Goal: Task Accomplishment & Management: Manage account settings

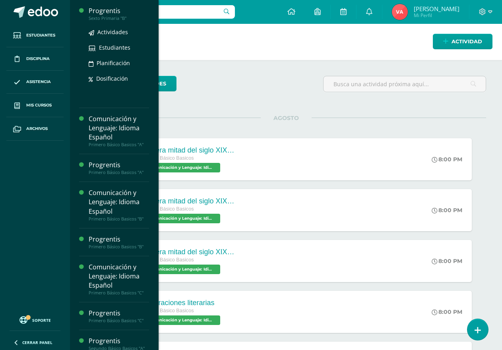
scroll to position [318, 0]
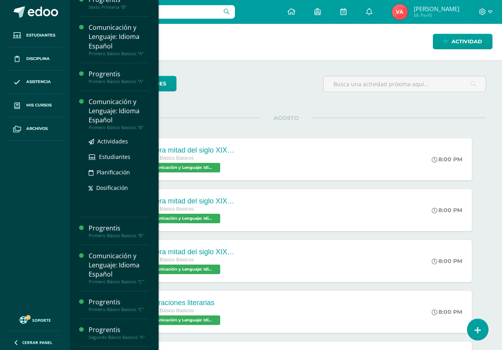
click at [127, 114] on div "Comunicación y Lenguaje: Idioma Español" at bounding box center [119, 110] width 60 height 27
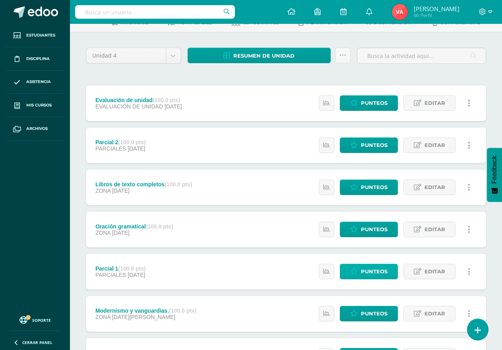
scroll to position [208, 0]
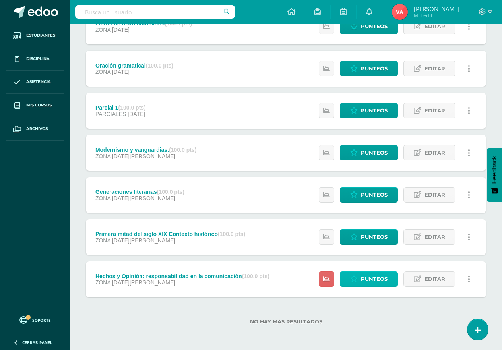
click at [373, 279] on span "Punteos" at bounding box center [374, 279] width 27 height 15
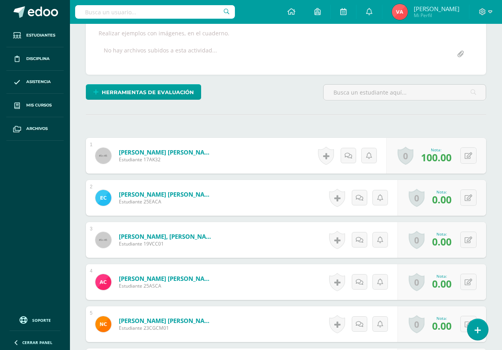
scroll to position [160, 0]
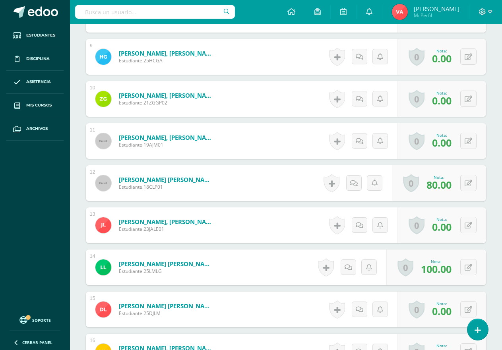
scroll to position [597, 0]
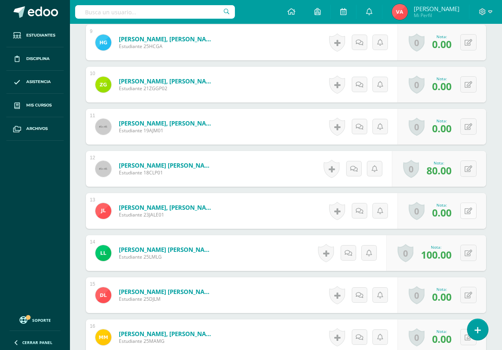
click at [472, 212] on icon at bounding box center [469, 211] width 8 height 7
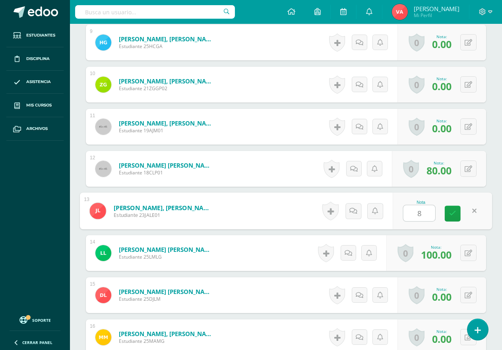
type input "80"
click at [456, 209] on link at bounding box center [453, 214] width 16 height 16
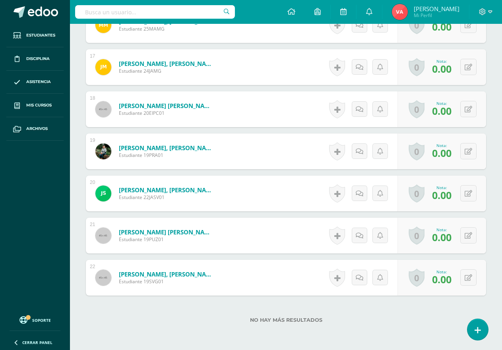
scroll to position [915, 0]
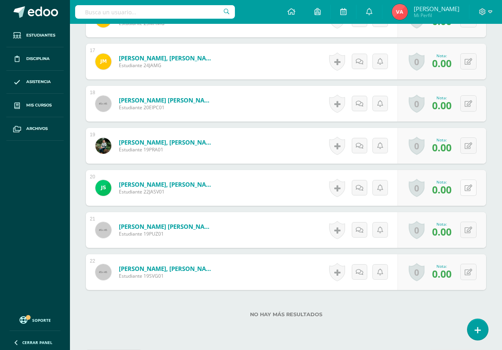
click at [471, 188] on icon at bounding box center [469, 188] width 8 height 7
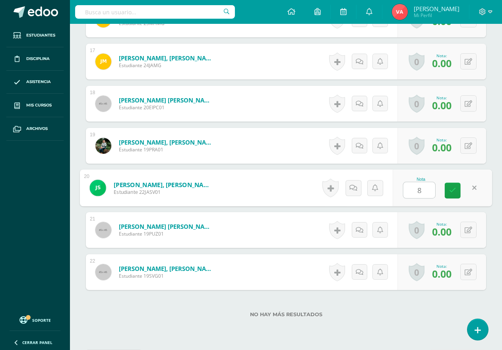
type input "80"
click at [453, 188] on icon at bounding box center [452, 190] width 7 height 7
click at [472, 144] on icon at bounding box center [469, 146] width 8 height 7
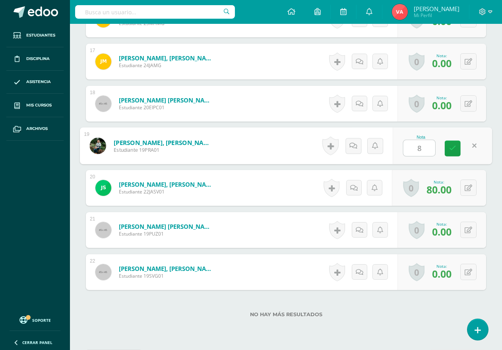
type input "80"
click at [449, 146] on icon at bounding box center [452, 148] width 7 height 7
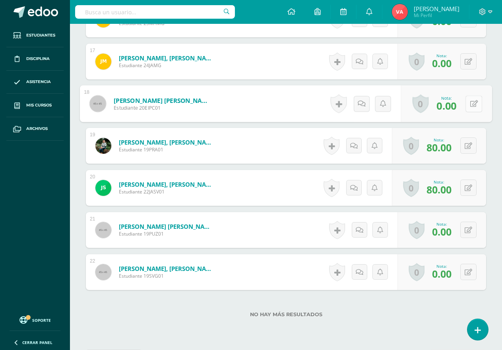
click at [471, 101] on icon at bounding box center [475, 103] width 8 height 7
type input "80"
drag, startPoint x: 447, startPoint y: 106, endPoint x: 454, endPoint y: 109, distance: 7.1
click at [449, 107] on link at bounding box center [453, 107] width 16 height 16
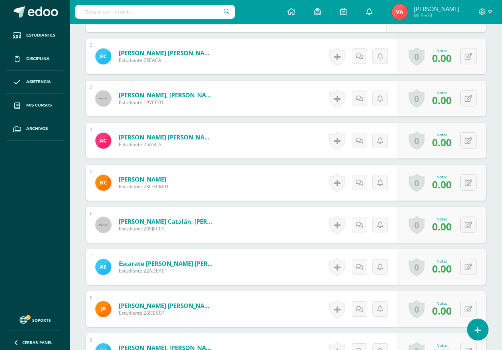
scroll to position [278, 0]
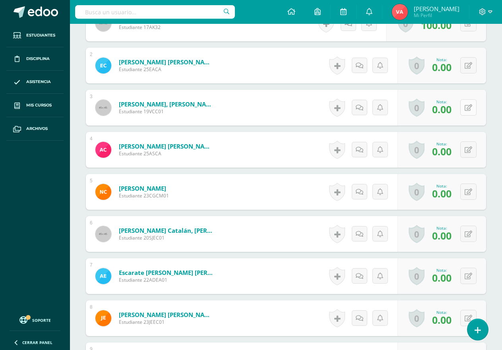
click at [469, 103] on button at bounding box center [469, 107] width 16 height 16
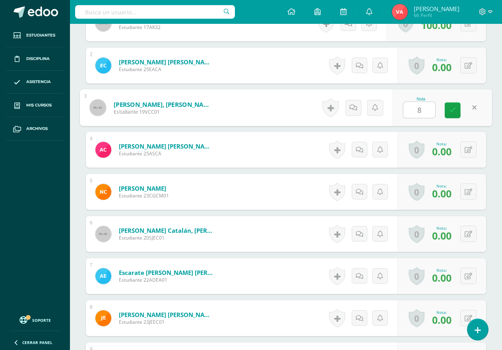
type input "80"
click at [453, 111] on icon at bounding box center [452, 110] width 7 height 7
click at [467, 233] on button at bounding box center [469, 234] width 16 height 16
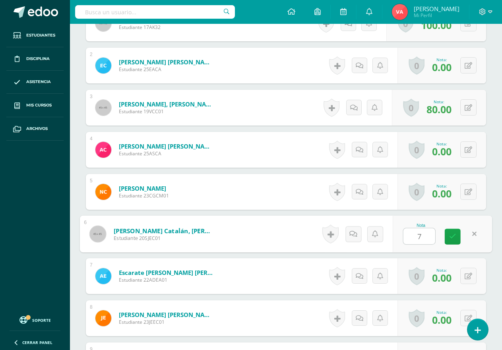
type input "75"
click at [456, 235] on icon at bounding box center [452, 236] width 7 height 7
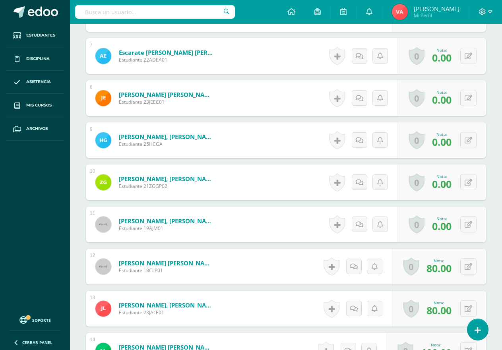
scroll to position [517, 0]
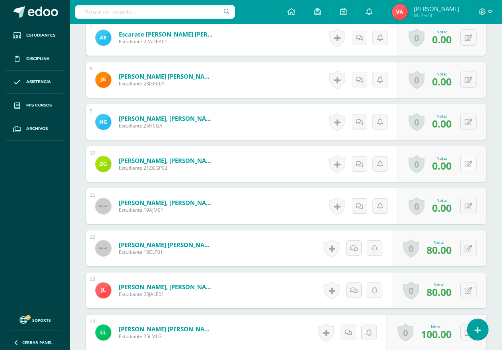
click at [471, 163] on icon at bounding box center [469, 164] width 8 height 7
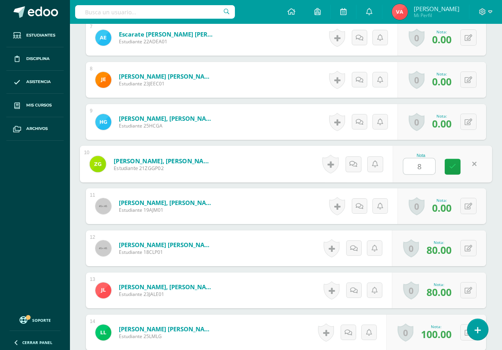
type input "80"
click at [454, 165] on icon at bounding box center [452, 166] width 7 height 7
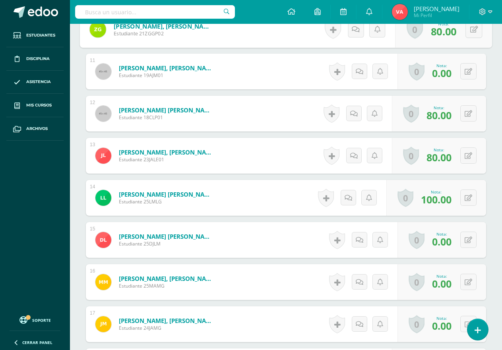
scroll to position [664, 0]
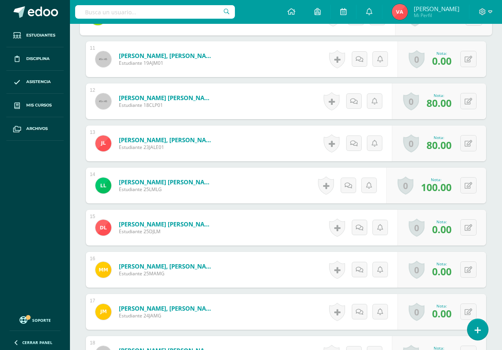
click at [481, 206] on div "1 Alvarez Santizo, Krystal Sthefania Estudiante 17AK32 Nota 100.00 0 Logros Log…" at bounding box center [286, 80] width 401 height 921
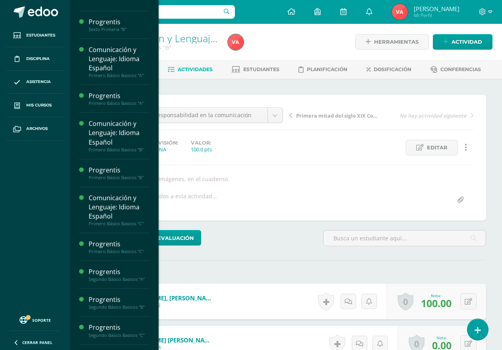
scroll to position [376, 0]
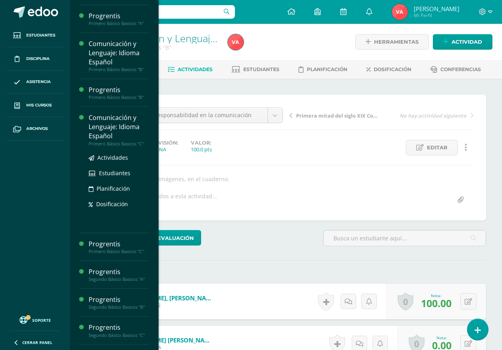
click at [124, 122] on div "Comunicación y Lenguaje: Idioma Español" at bounding box center [119, 126] width 60 height 27
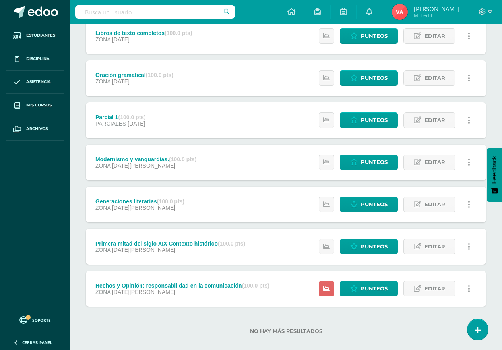
scroll to position [208, 0]
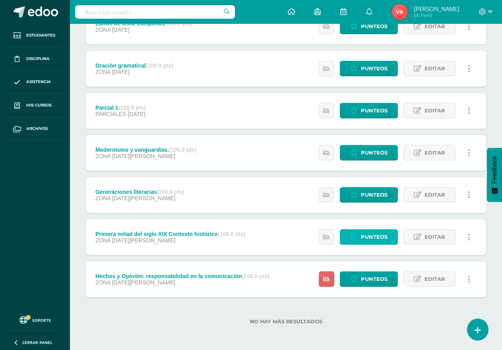
click at [376, 238] on span "Punteos" at bounding box center [374, 237] width 27 height 15
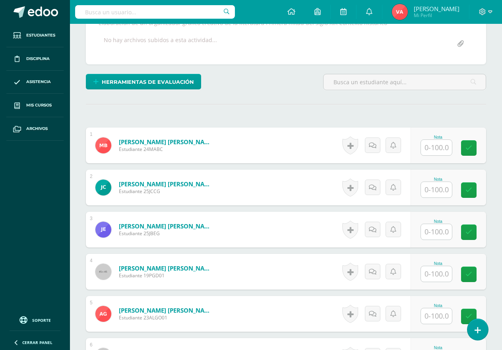
scroll to position [43, 0]
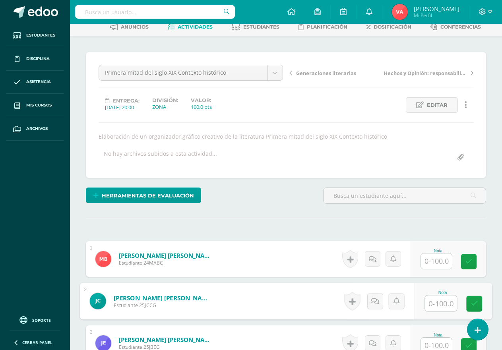
click at [440, 305] on input "text" at bounding box center [441, 304] width 32 height 16
type input "100"
click at [471, 303] on icon at bounding box center [474, 303] width 7 height 7
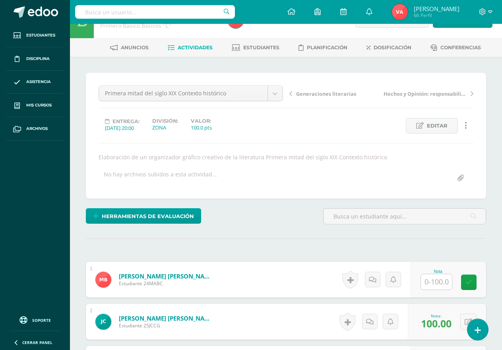
scroll to position [0, 0]
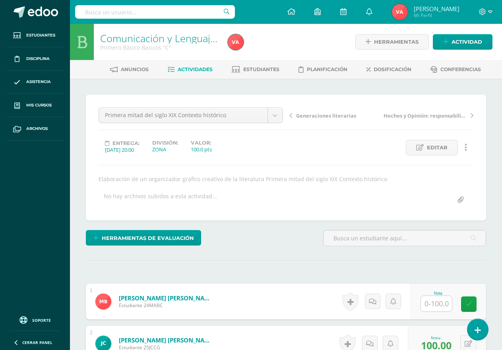
click at [191, 69] on span "Actividades" at bounding box center [195, 69] width 35 height 6
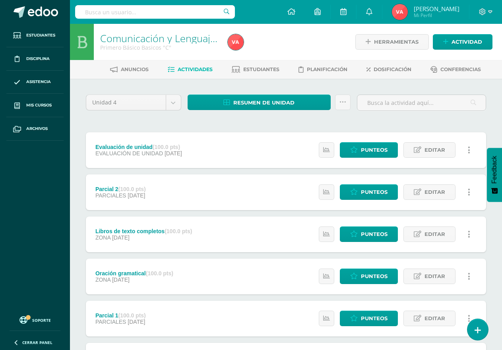
click at [338, 0] on html "Estudiantes Disciplina Asistencia Mis cursos Archivos Soporte Centro de ayuda Ú…" at bounding box center [251, 279] width 502 height 558
